Goal: Transaction & Acquisition: Purchase product/service

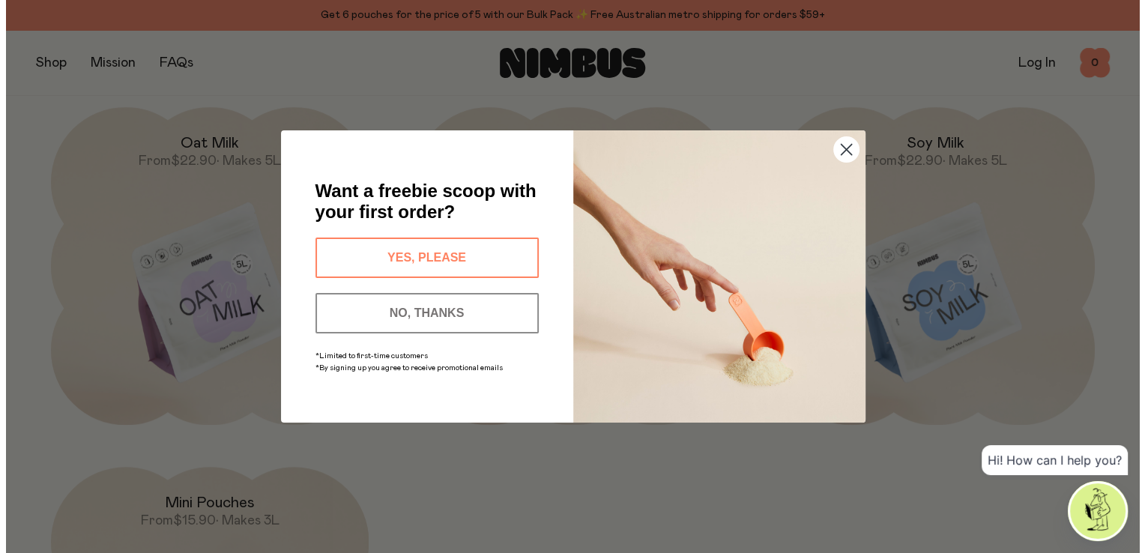
scroll to position [1285, 0]
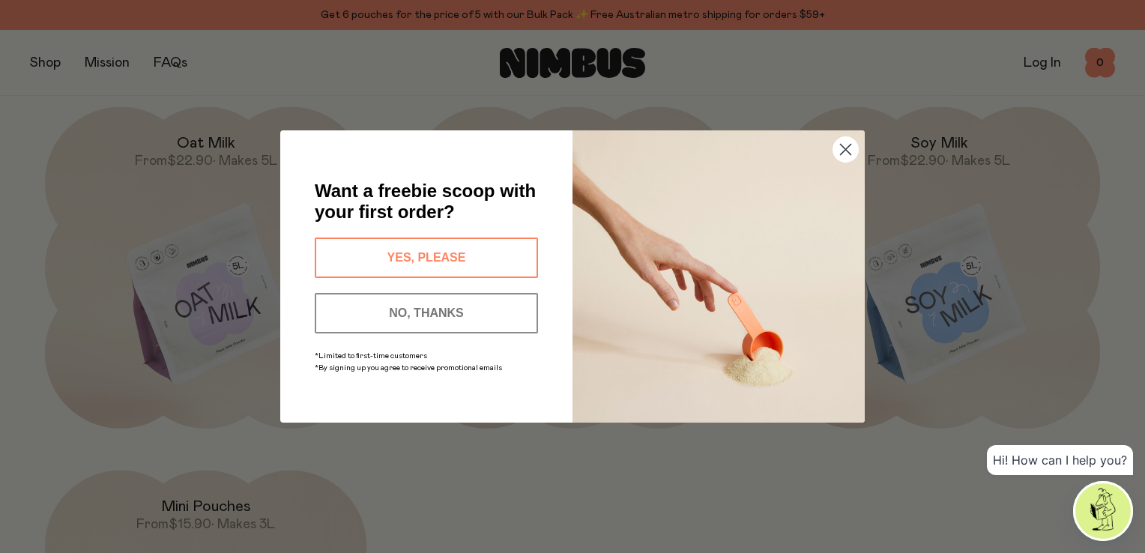
click at [441, 254] on button "YES, PLEASE" at bounding box center [426, 258] width 223 height 40
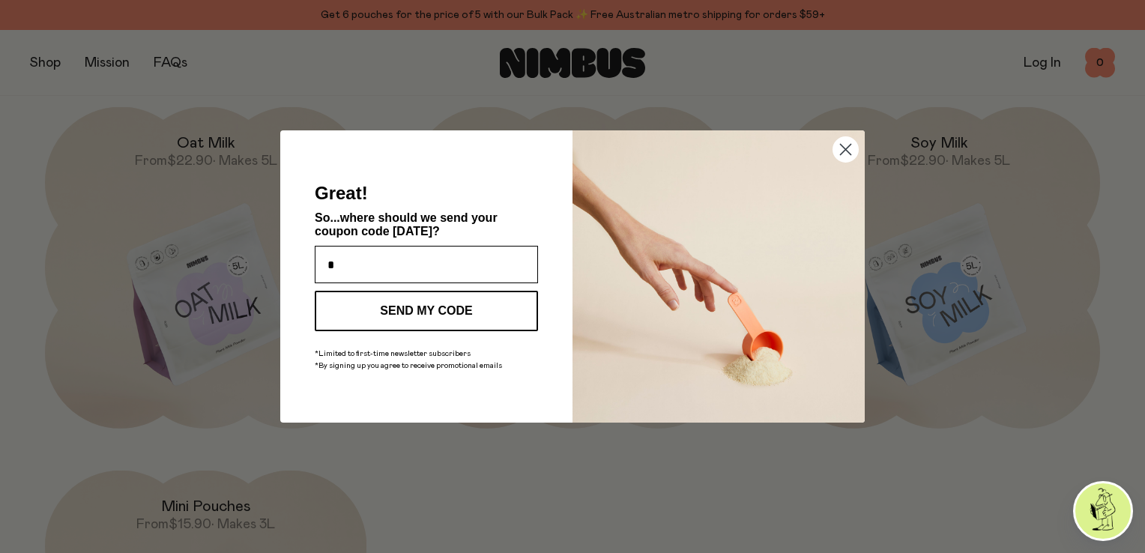
type input "**********"
click at [447, 315] on button "SEND MY CODE" at bounding box center [426, 311] width 223 height 40
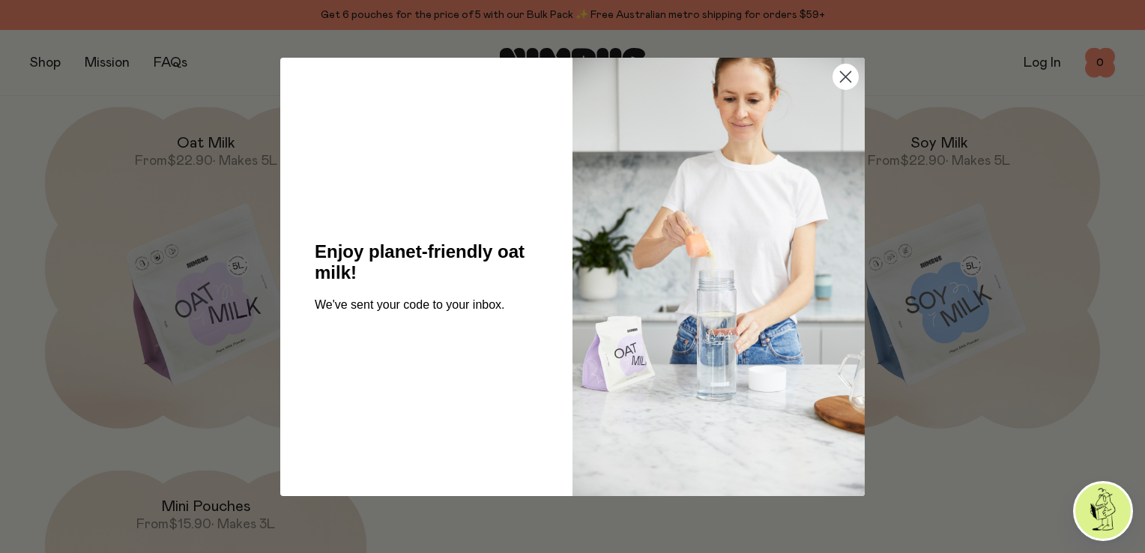
click at [846, 74] on circle "Close dialog" at bounding box center [845, 76] width 25 height 25
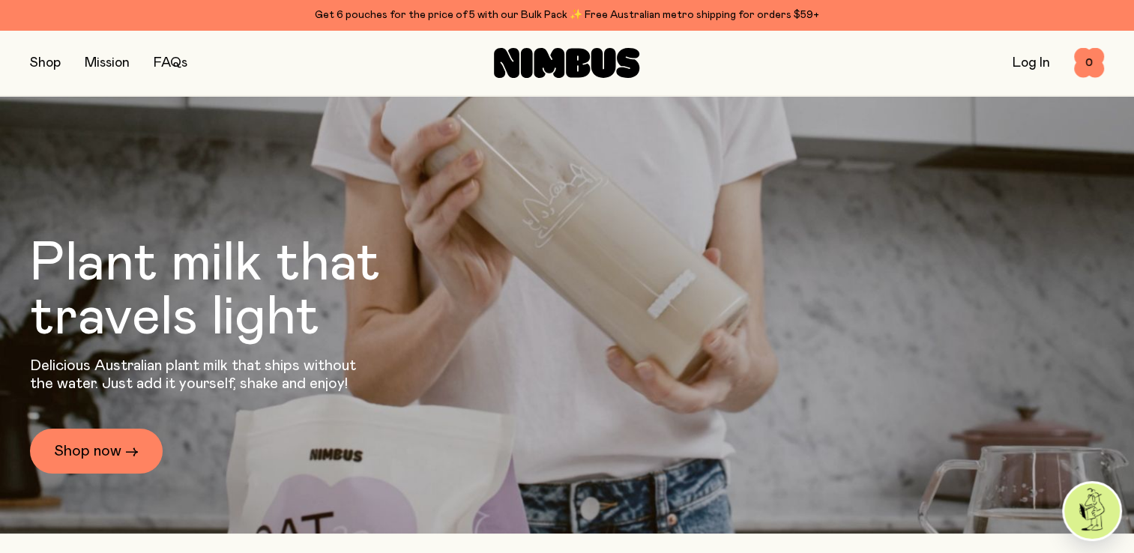
scroll to position [0, 0]
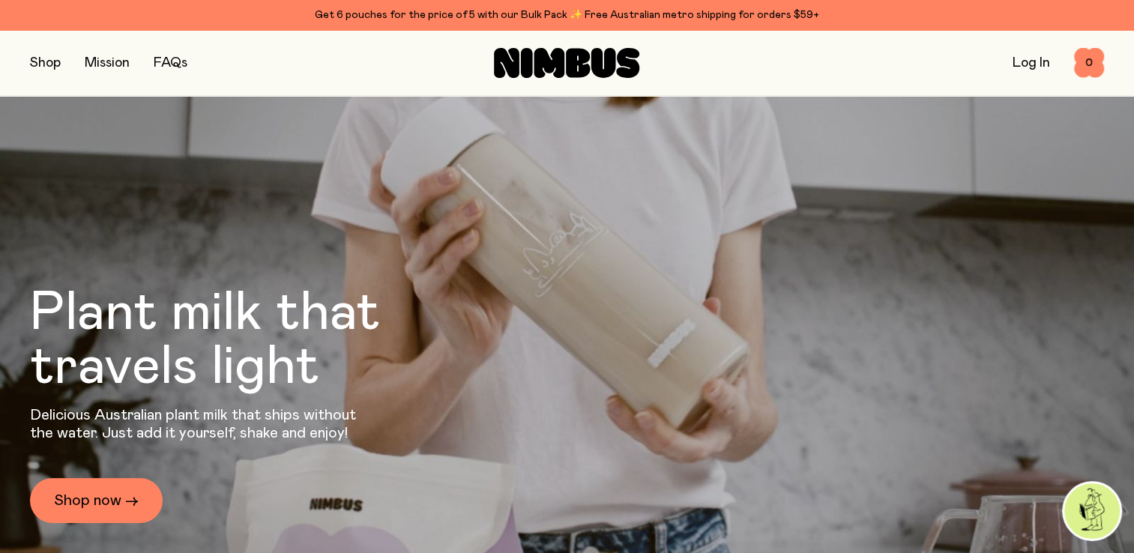
click at [1028, 64] on link "Log In" at bounding box center [1030, 62] width 37 height 13
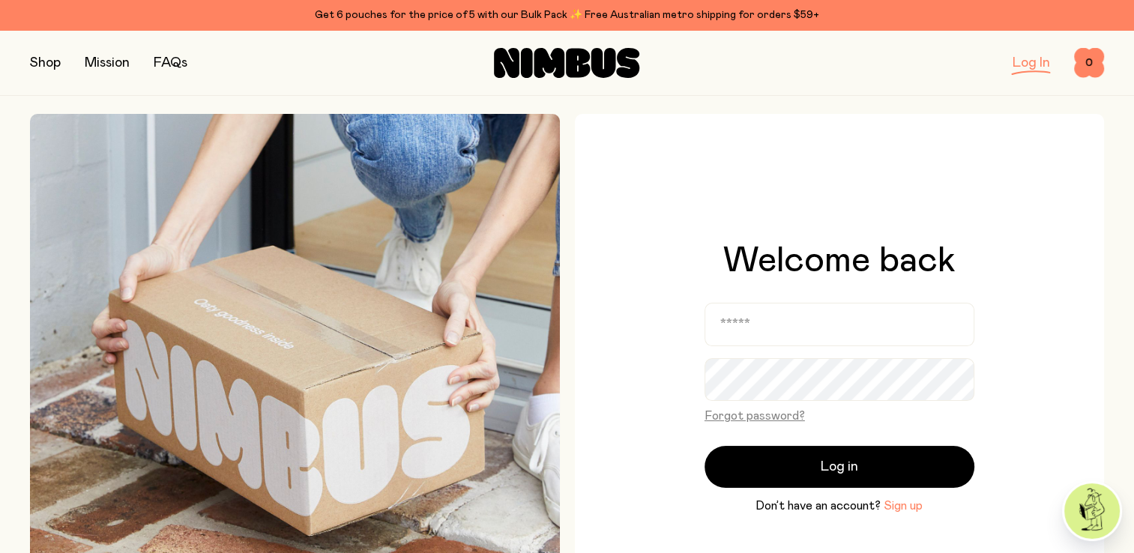
click at [907, 509] on button "Sign up" at bounding box center [902, 506] width 39 height 18
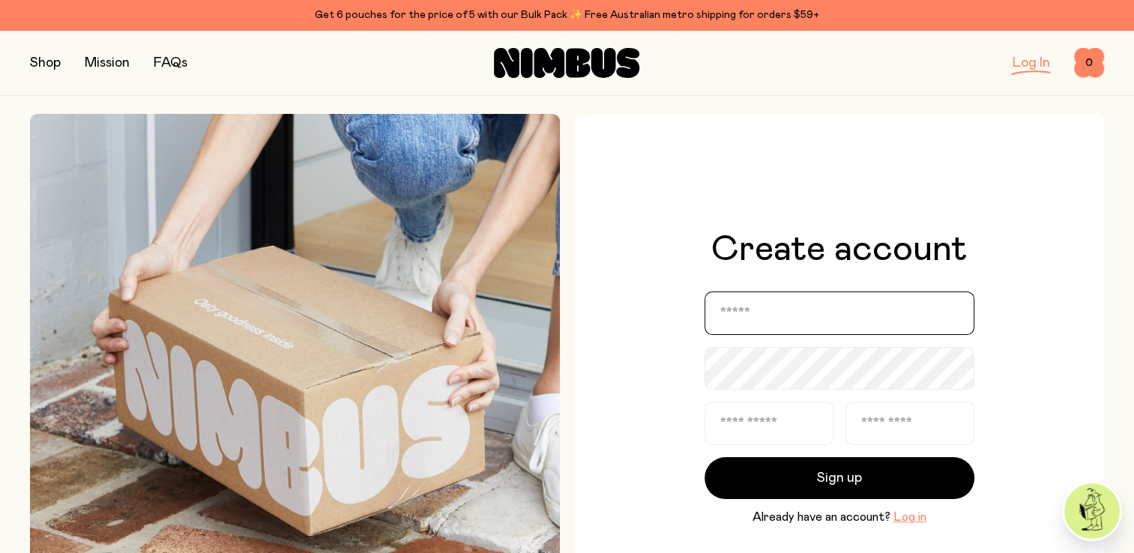
click at [799, 316] on input "email" at bounding box center [839, 312] width 270 height 43
type input "**********"
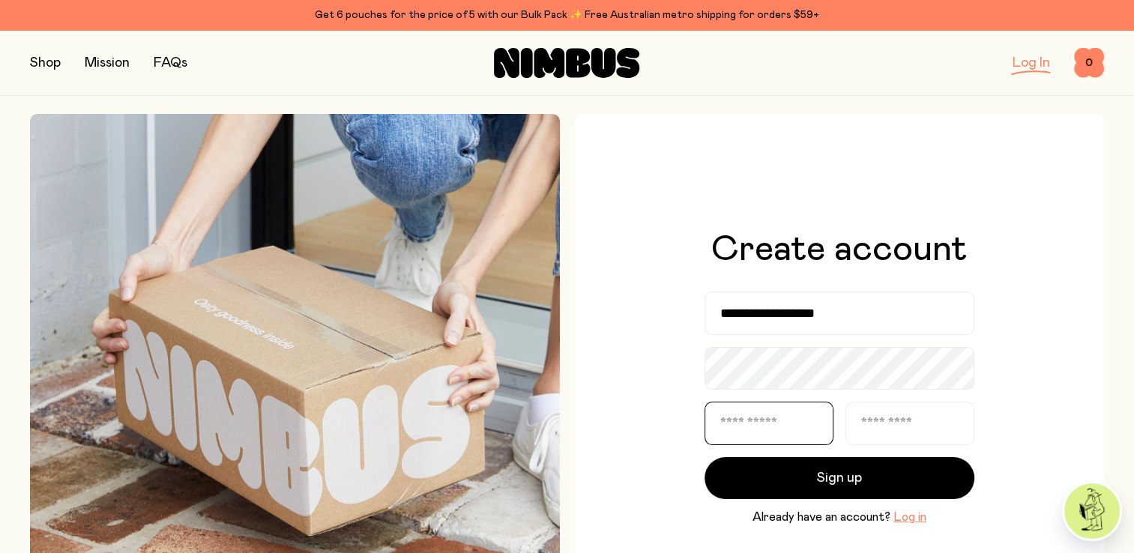
type input "*****"
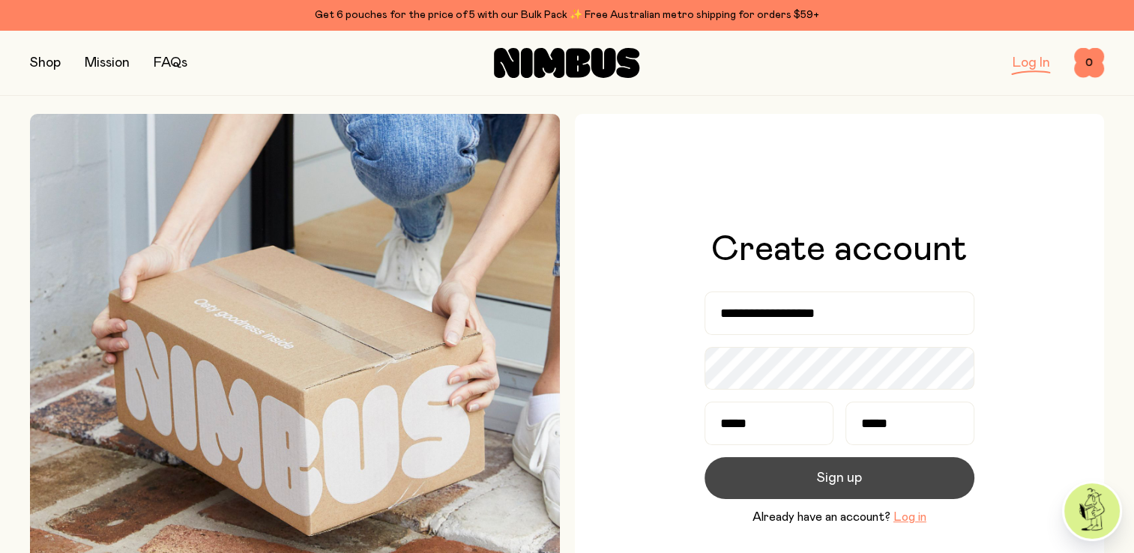
click at [884, 481] on button "Sign up" at bounding box center [839, 478] width 270 height 42
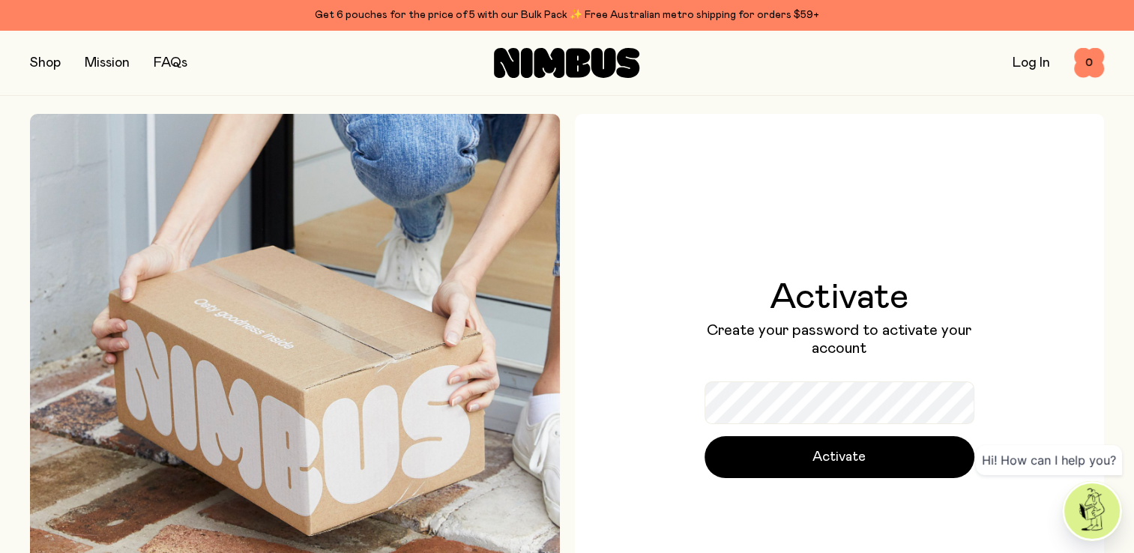
click at [605, 462] on div "Activate Create your password to activate your account Activate" at bounding box center [840, 379] width 530 height 530
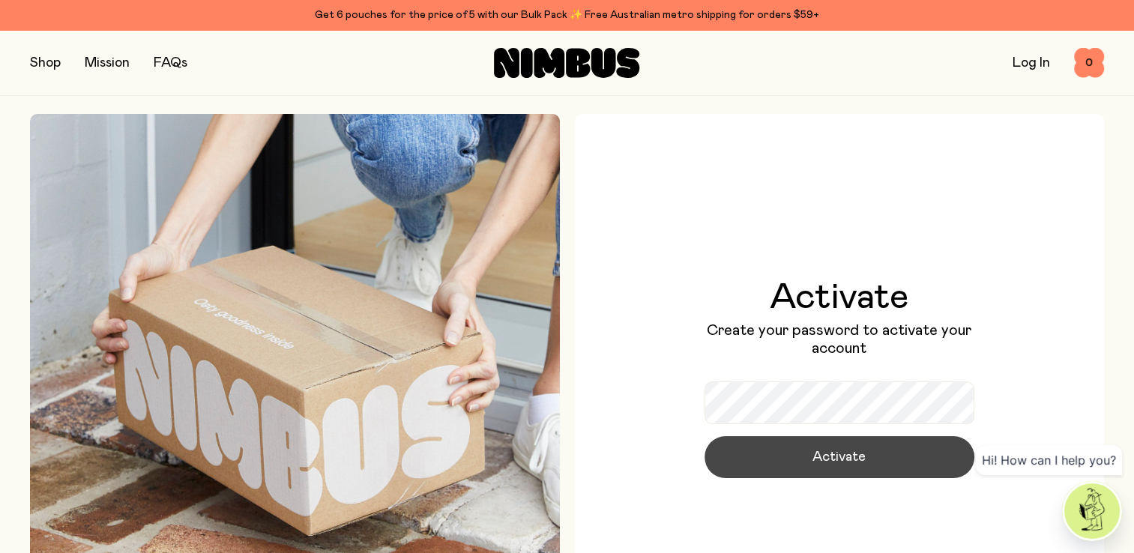
click at [826, 457] on span "Activate" at bounding box center [838, 457] width 53 height 21
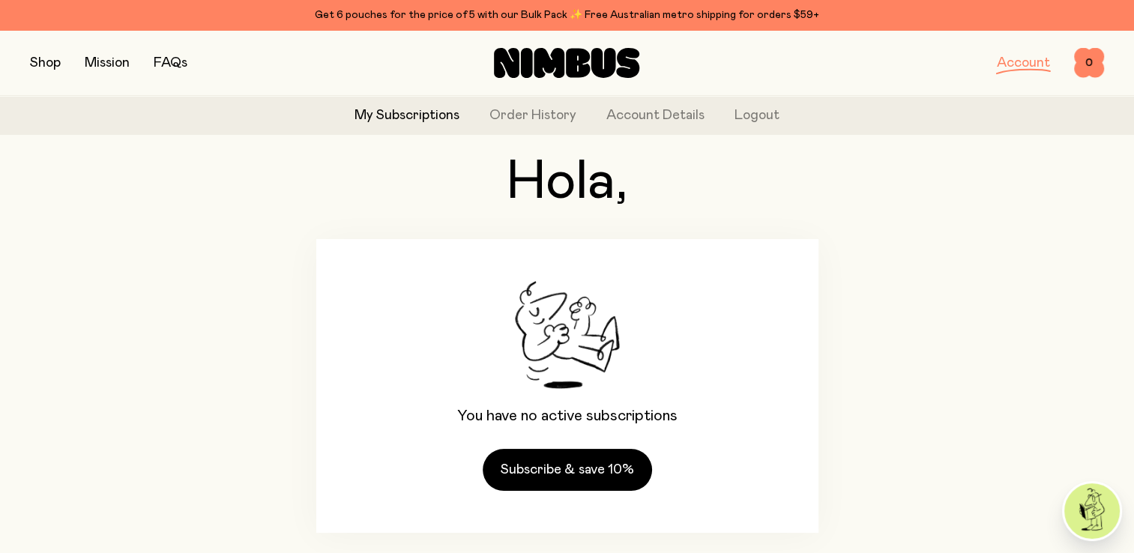
scroll to position [91, 0]
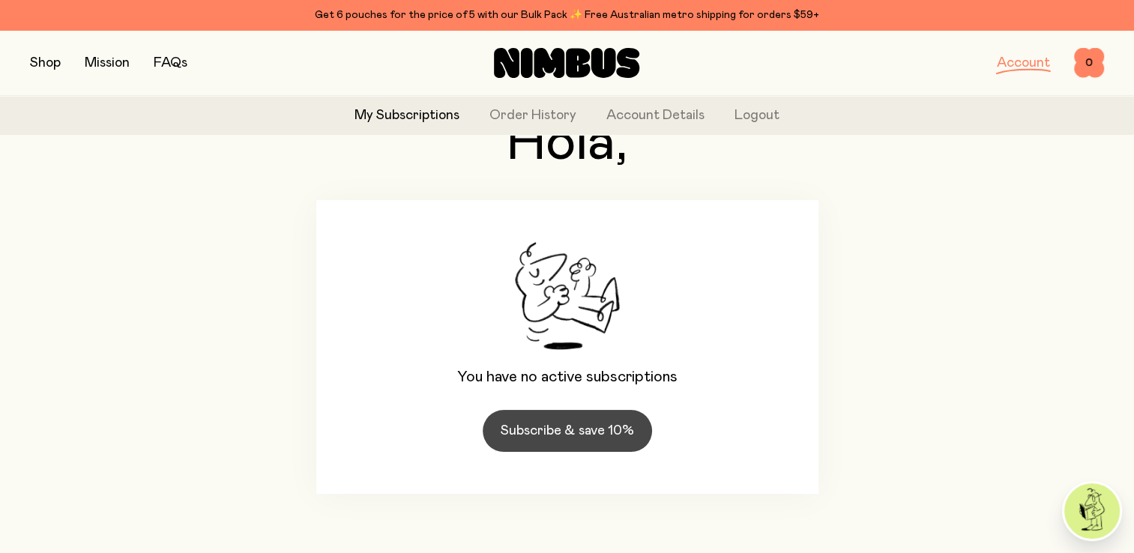
click at [587, 439] on link "Subscribe & save 10%" at bounding box center [567, 431] width 169 height 42
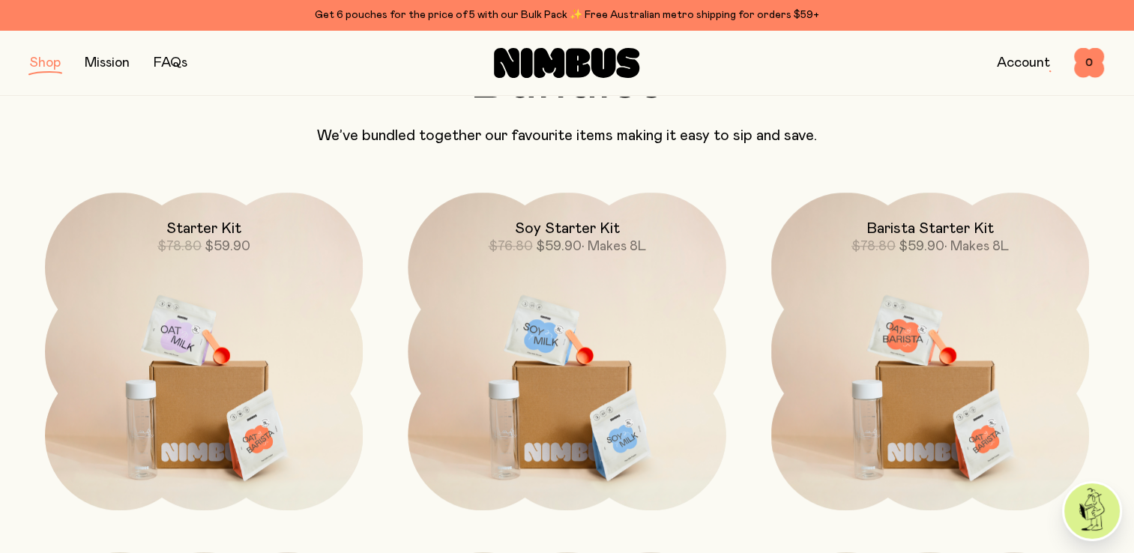
scroll to position [1037, 0]
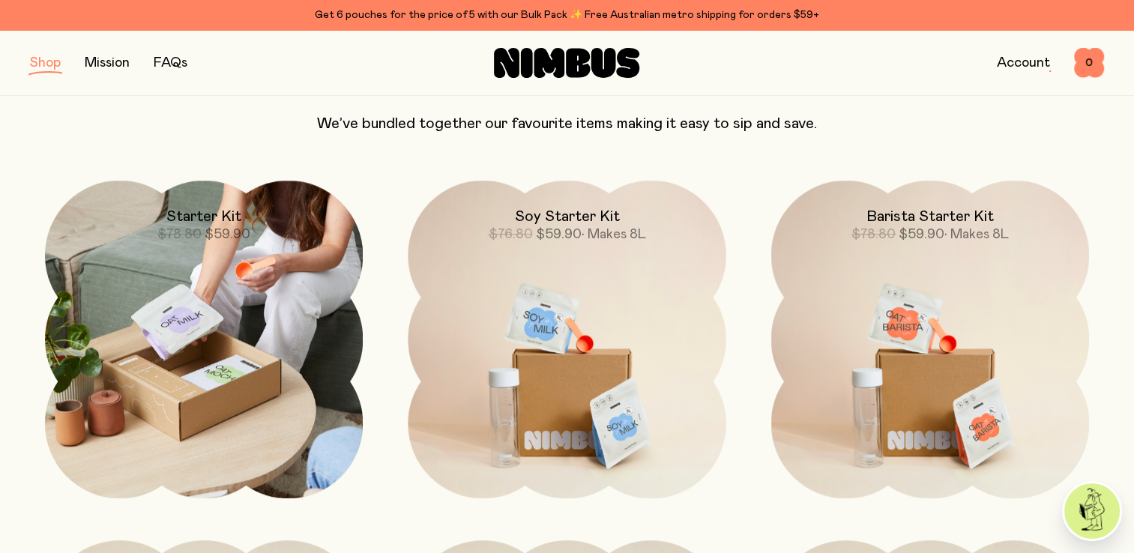
click at [136, 371] on img at bounding box center [204, 340] width 318 height 318
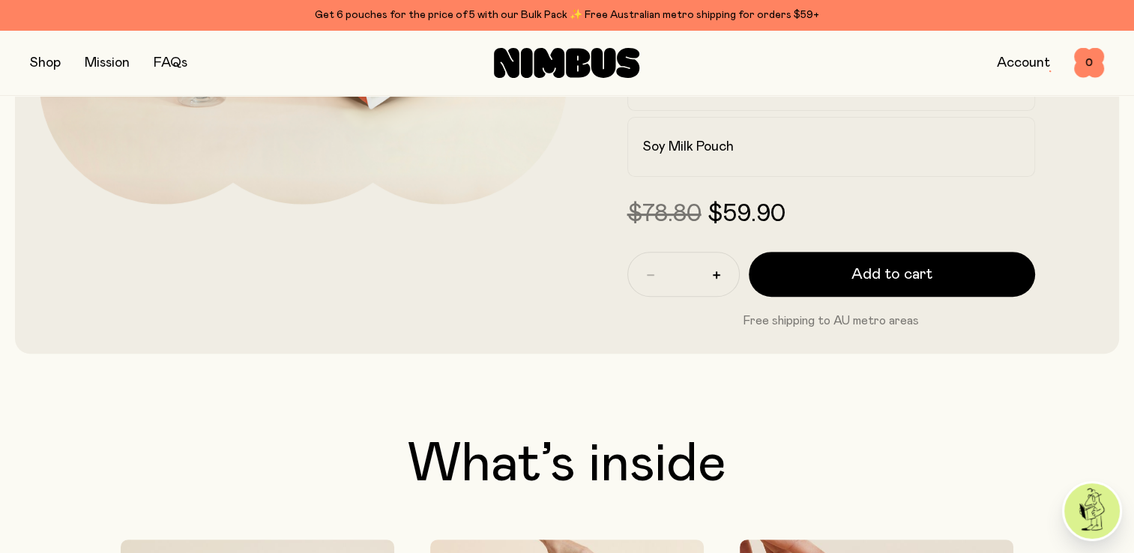
scroll to position [468, 0]
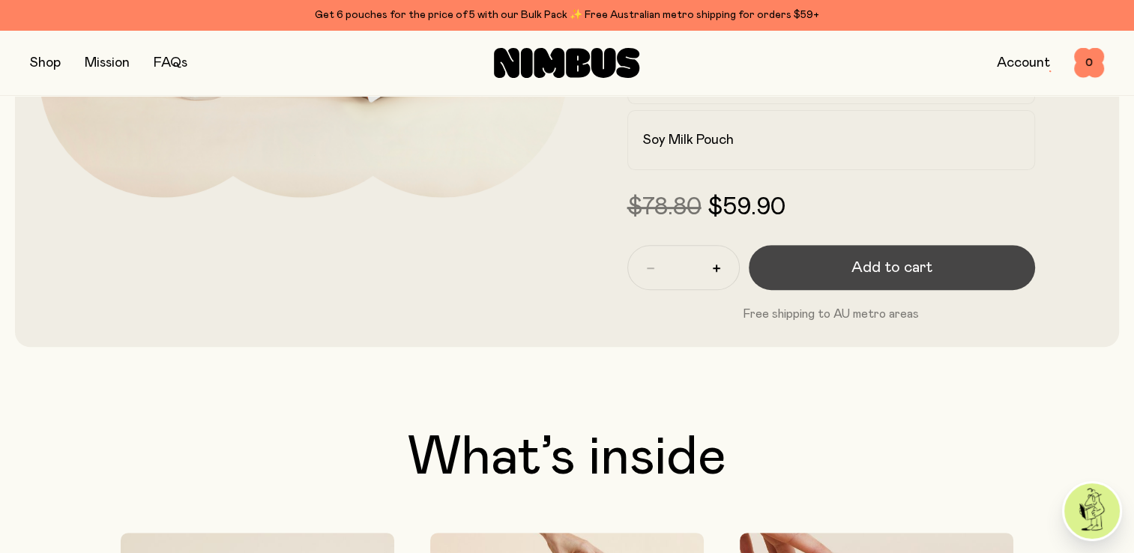
click at [873, 273] on span "Add to cart" at bounding box center [891, 267] width 81 height 21
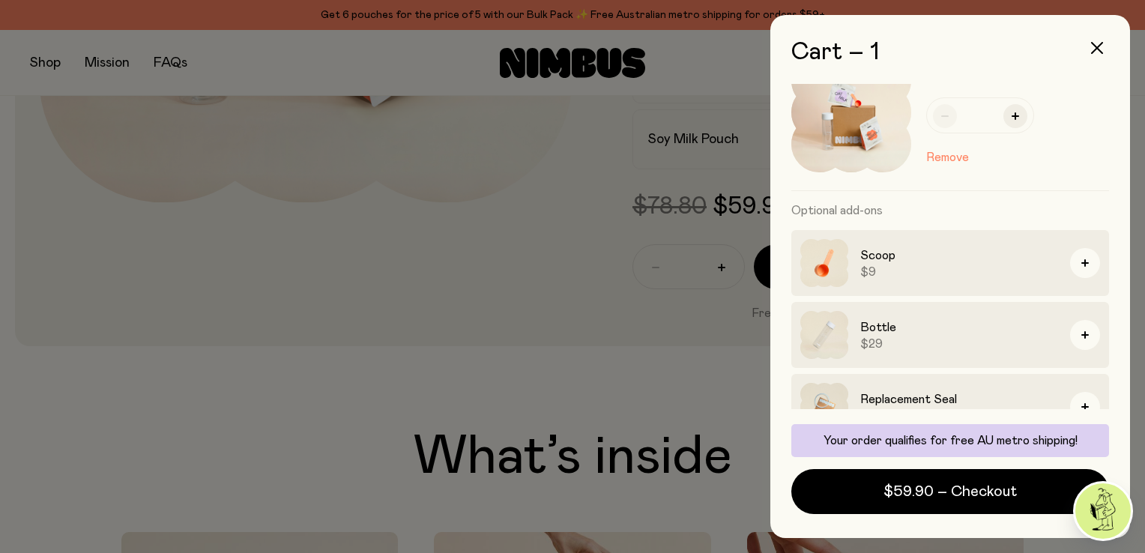
scroll to position [79, 0]
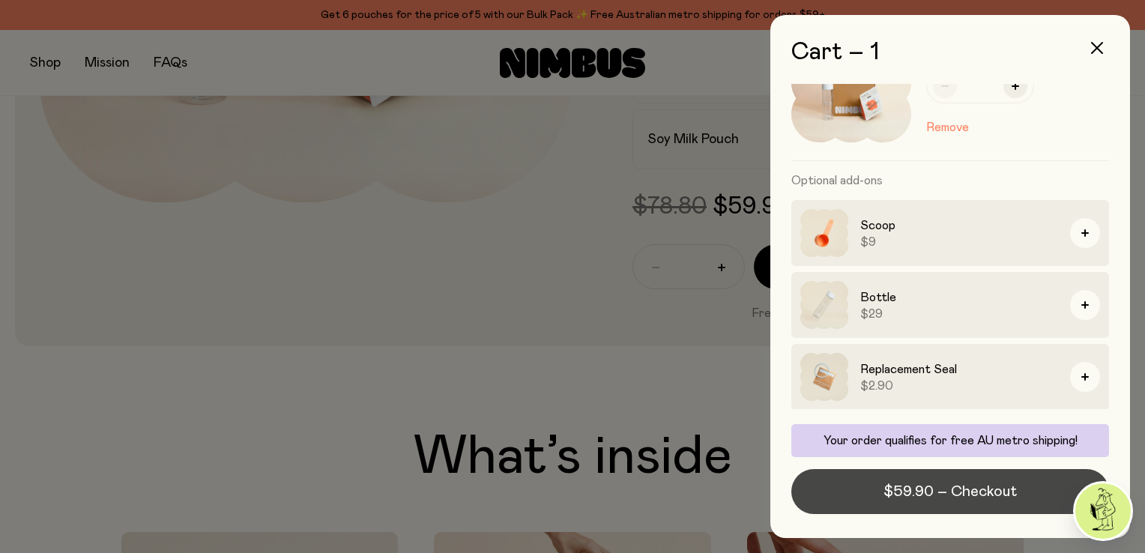
click at [1010, 495] on span "$59.90 – Checkout" at bounding box center [949, 491] width 133 height 21
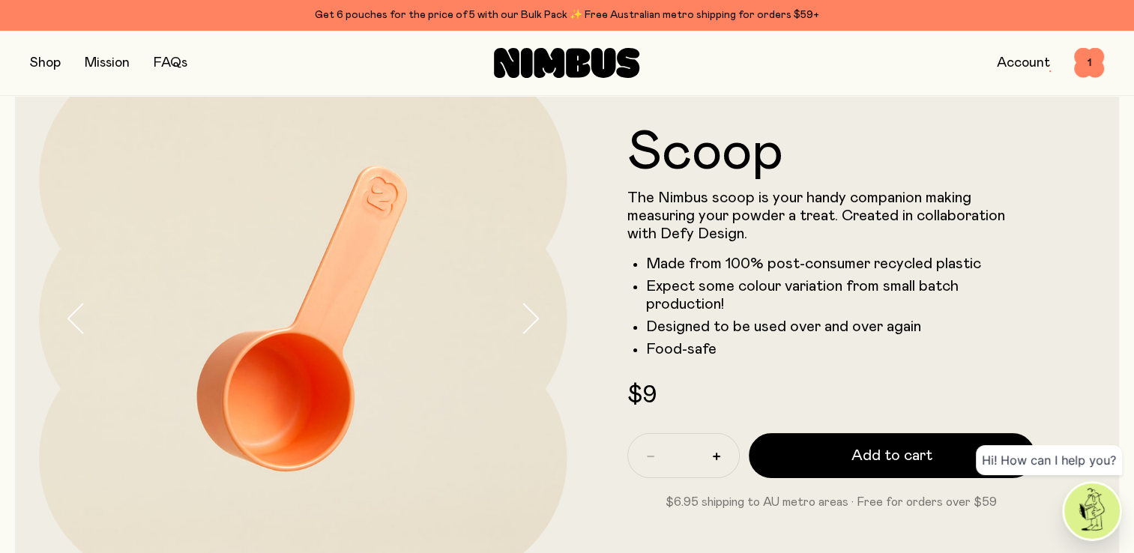
scroll to position [91, 0]
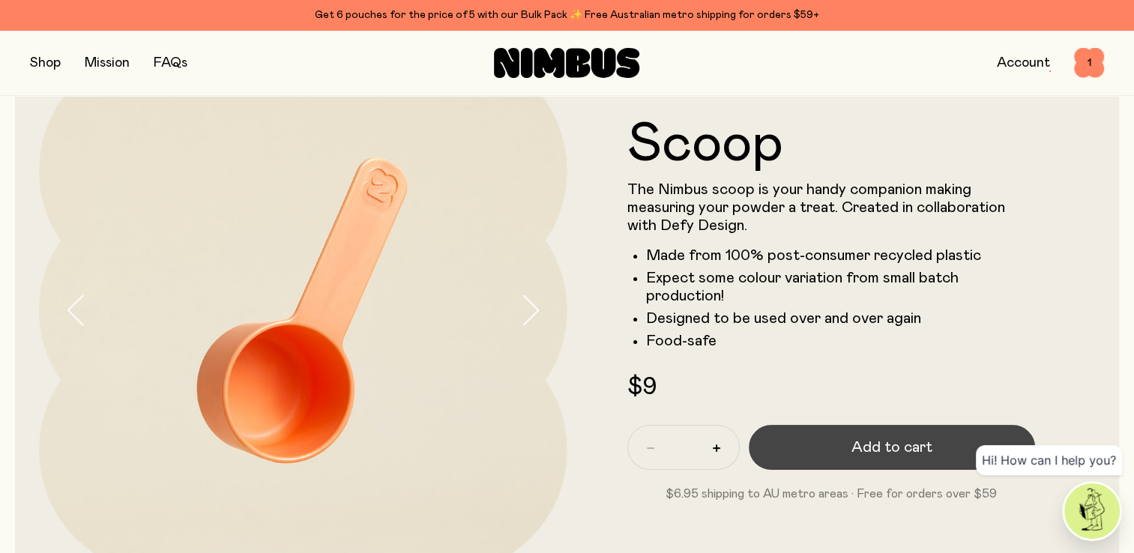
click at [882, 438] on span "Add to cart" at bounding box center [891, 447] width 81 height 21
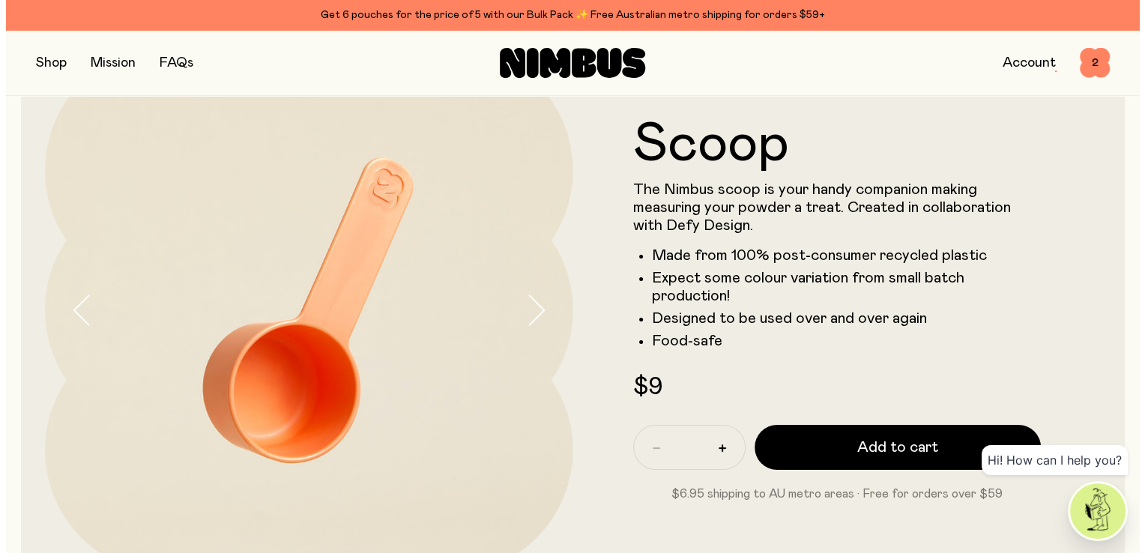
scroll to position [0, 0]
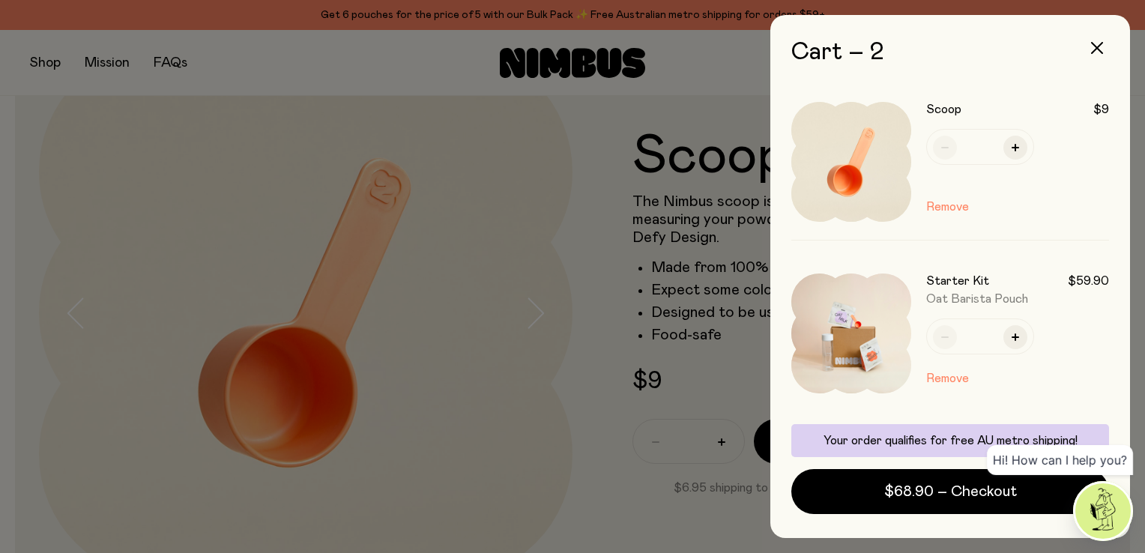
click at [1133, 124] on div "Cart – 2 Scoop $9 * Remove Starter Kit $59.90 Oat Barista Pouch * Remove Option…" at bounding box center [950, 276] width 390 height 553
click at [941, 211] on button "Remove" at bounding box center [947, 207] width 43 height 18
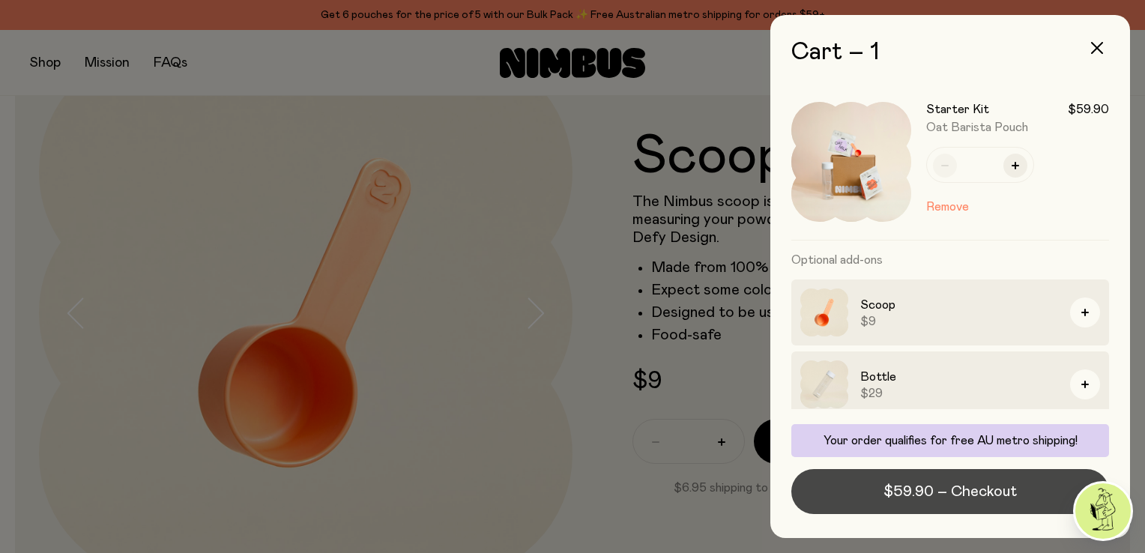
click at [931, 498] on span "$59.90 – Checkout" at bounding box center [949, 491] width 133 height 21
